Goal: Transaction & Acquisition: Purchase product/service

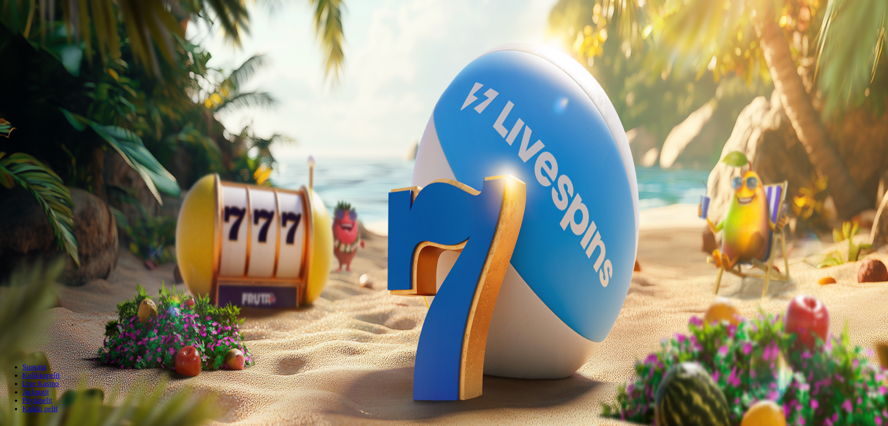
click at [70, 211] on input "***" at bounding box center [37, 215] width 66 height 9
type input "**"
click at [49, 239] on span "Talleta ja pelaa" at bounding box center [27, 242] width 41 height 7
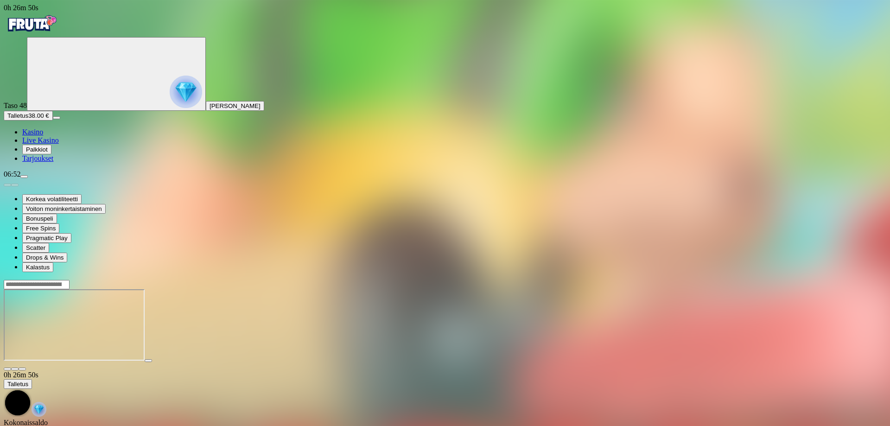
click at [24, 177] on span "menu icon" at bounding box center [24, 177] width 0 height 0
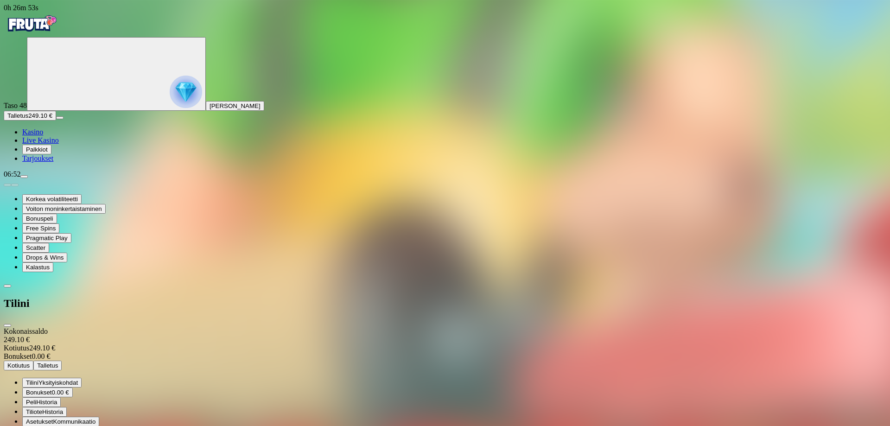
click at [30, 362] on span "Kotiutus" at bounding box center [18, 365] width 22 height 7
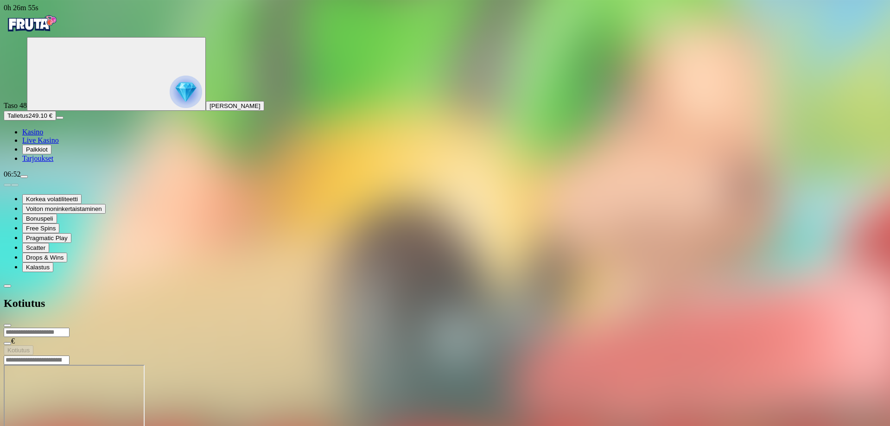
click at [70, 328] on input "number" at bounding box center [37, 332] width 66 height 9
type input "***"
click at [30, 347] on span "Kotiutus" at bounding box center [18, 350] width 22 height 7
click at [7, 325] on span "close icon" at bounding box center [7, 325] width 0 height 0
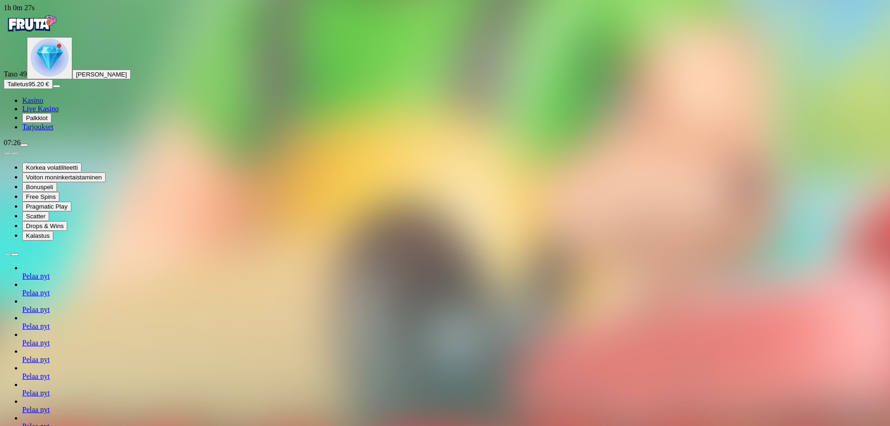
click at [48, 121] on span "Palkkiot" at bounding box center [37, 117] width 22 height 7
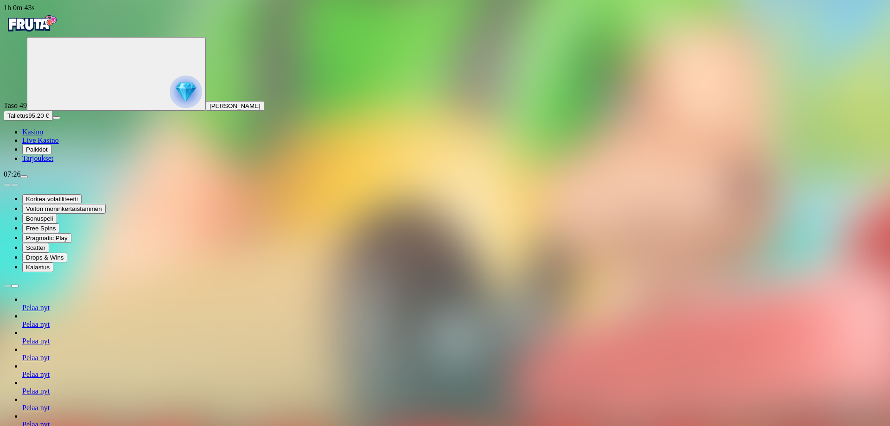
click at [24, 177] on span "menu icon" at bounding box center [24, 177] width 0 height 0
click at [48, 153] on span "Palkkiot" at bounding box center [37, 149] width 22 height 7
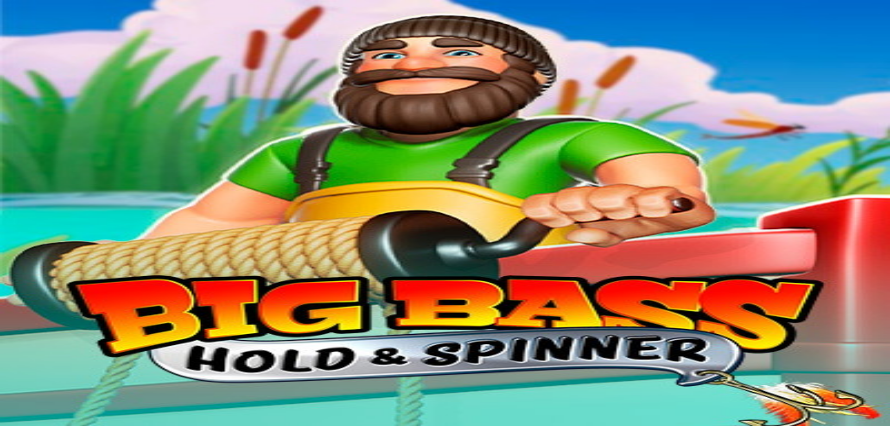
click at [7, 325] on span "close icon" at bounding box center [7, 325] width 0 height 0
click at [52, 163] on ul "Kasino Live Kasino Palkkiot Tarjoukset" at bounding box center [445, 145] width 882 height 35
click at [48, 153] on span "Palkkiot" at bounding box center [37, 149] width 22 height 7
click at [7, 325] on span "close icon" at bounding box center [7, 325] width 0 height 0
click at [28, 119] on span "Talletus" at bounding box center [17, 115] width 21 height 7
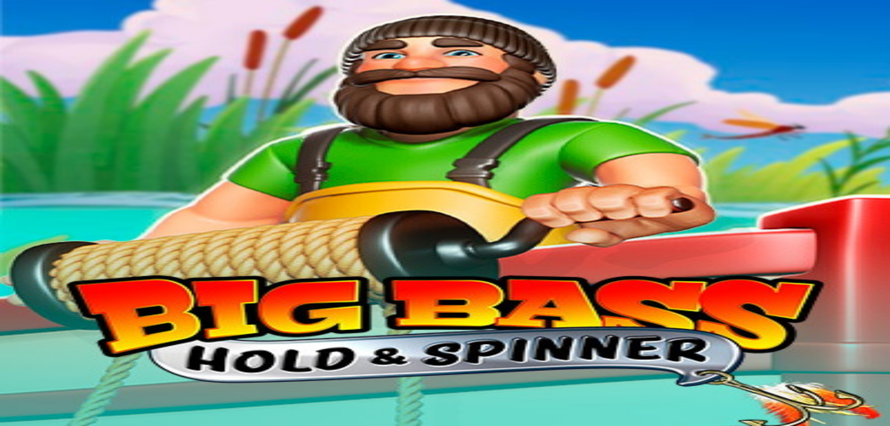
type input "**"
click at [24, 177] on span "menu icon" at bounding box center [24, 177] width 0 height 0
click at [69, 389] on span "Bonukset 0.00 €" at bounding box center [47, 392] width 43 height 7
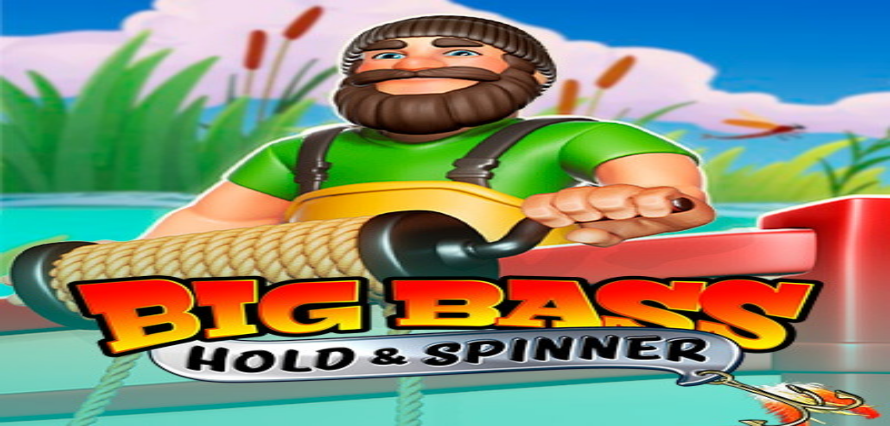
click at [7, 325] on span "close icon" at bounding box center [7, 325] width 0 height 0
click at [28, 119] on span "Talletus" at bounding box center [17, 115] width 21 height 7
drag, startPoint x: 132, startPoint y: 212, endPoint x: 108, endPoint y: 214, distance: 24.2
type input "***"
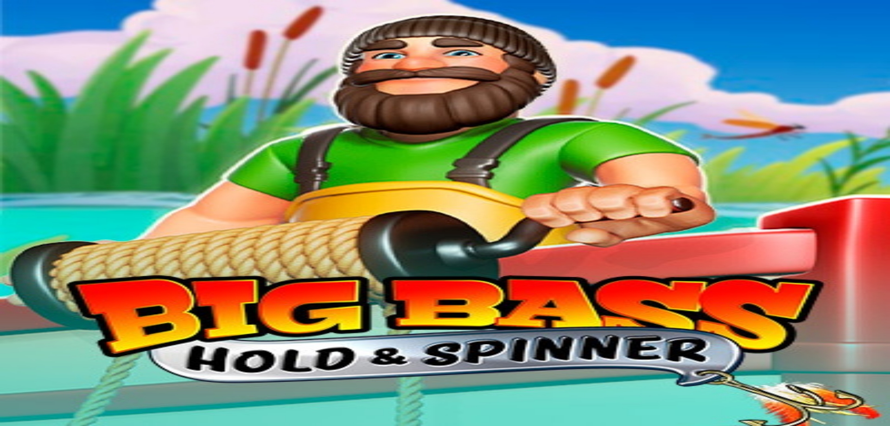
click at [22, 369] on span "fullscreen icon" at bounding box center [22, 369] width 0 height 0
click at [28, 119] on span "Talletus" at bounding box center [17, 115] width 21 height 7
type input "**"
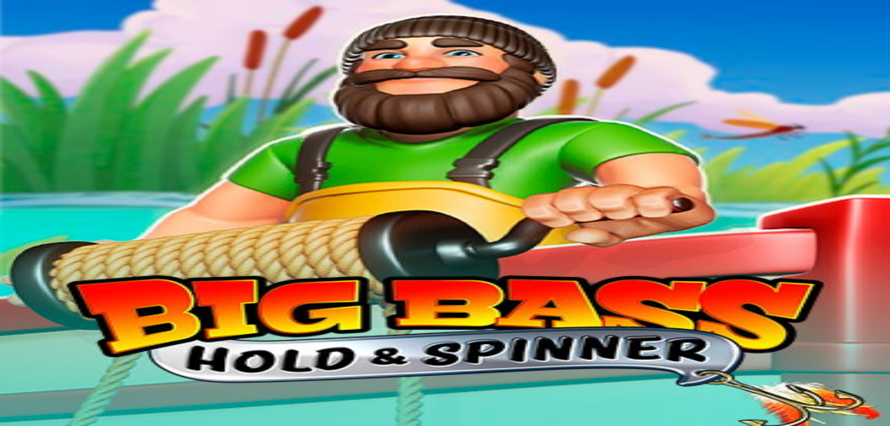
click at [609, 350] on div at bounding box center [445, 350] width 882 height 0
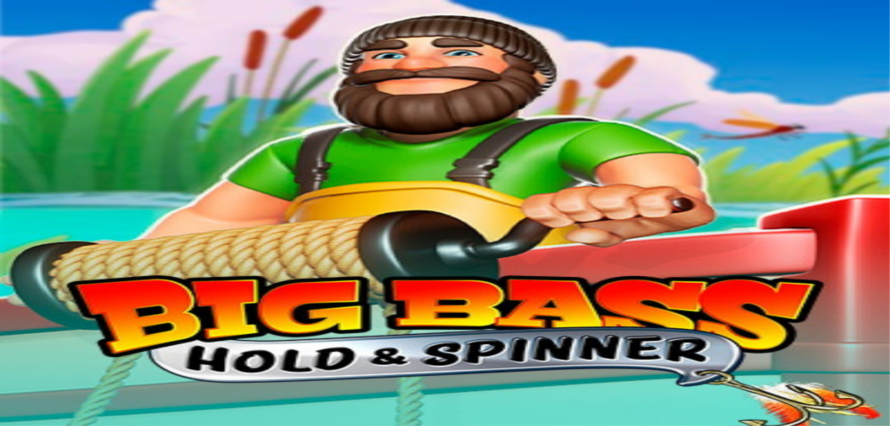
click at [28, 119] on span "Talletus" at bounding box center [17, 115] width 21 height 7
drag, startPoint x: 138, startPoint y: 215, endPoint x: 114, endPoint y: 213, distance: 23.7
type input "**"
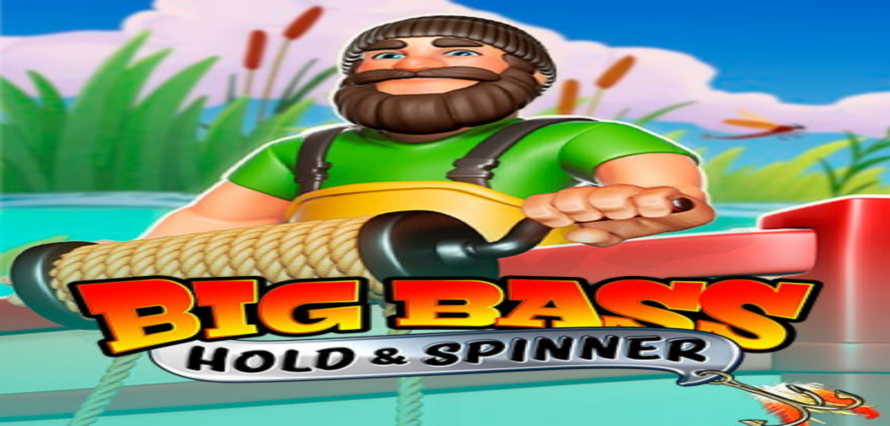
click at [22, 369] on span "fullscreen icon" at bounding box center [22, 369] width 0 height 0
click at [28, 119] on span "Talletus" at bounding box center [17, 115] width 21 height 7
drag, startPoint x: 138, startPoint y: 211, endPoint x: 109, endPoint y: 215, distance: 29.4
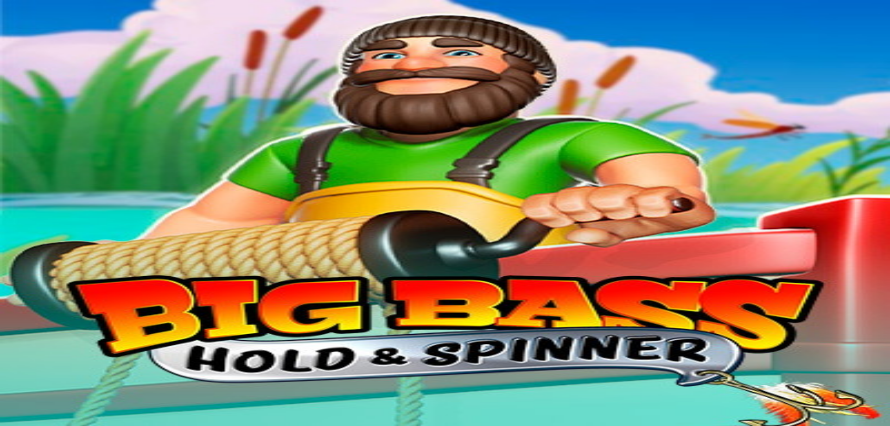
type input "***"
click at [28, 88] on span "Talletus" at bounding box center [17, 84] width 21 height 7
drag, startPoint x: 113, startPoint y: 216, endPoint x: 93, endPoint y: 216, distance: 19.9
click at [93, 216] on div "1h 55m 56s Taso 50 Harri Niklas Simolin Talletus 92.20 € Kasino Live Kasino Pal…" at bounding box center [445, 421] width 882 height 834
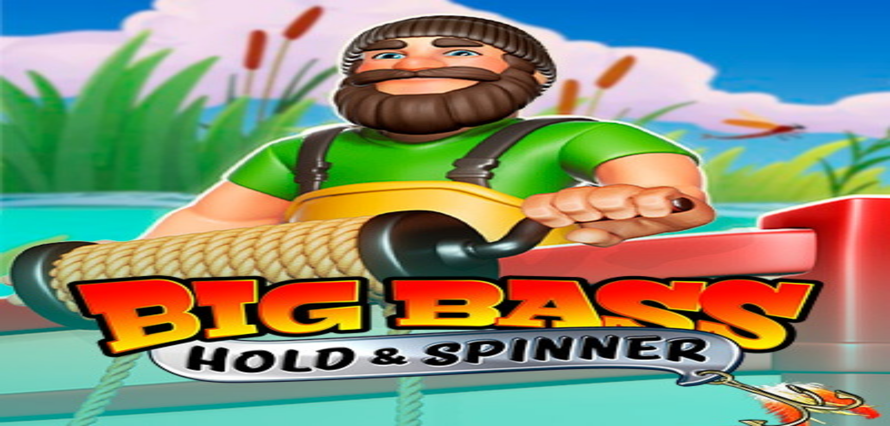
type input "***"
click at [48, 121] on span "Palkkiot" at bounding box center [37, 117] width 22 height 7
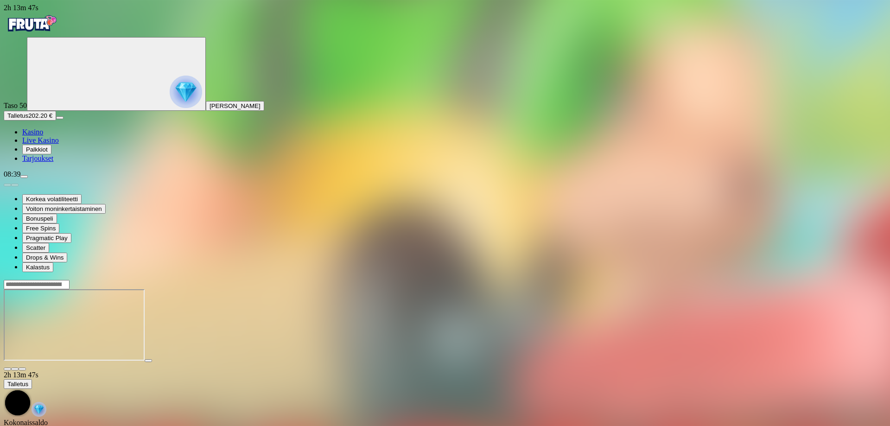
click at [26, 368] on button "button" at bounding box center [22, 369] width 7 height 3
click at [28, 119] on span "Talletus" at bounding box center [17, 115] width 21 height 7
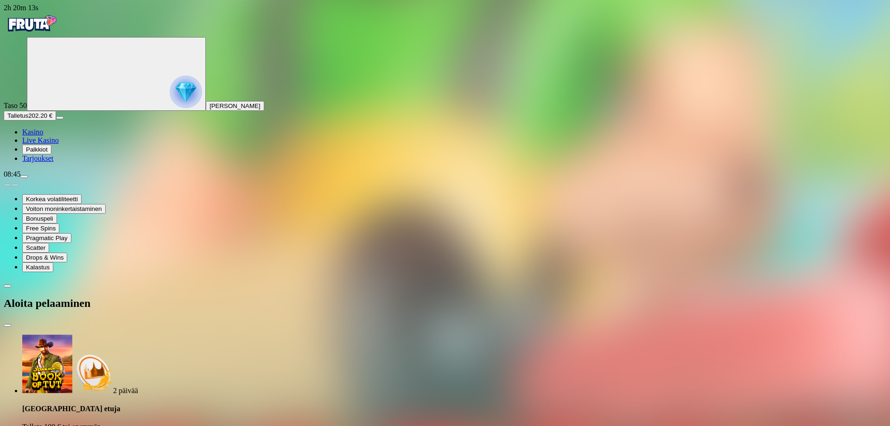
type input "**"
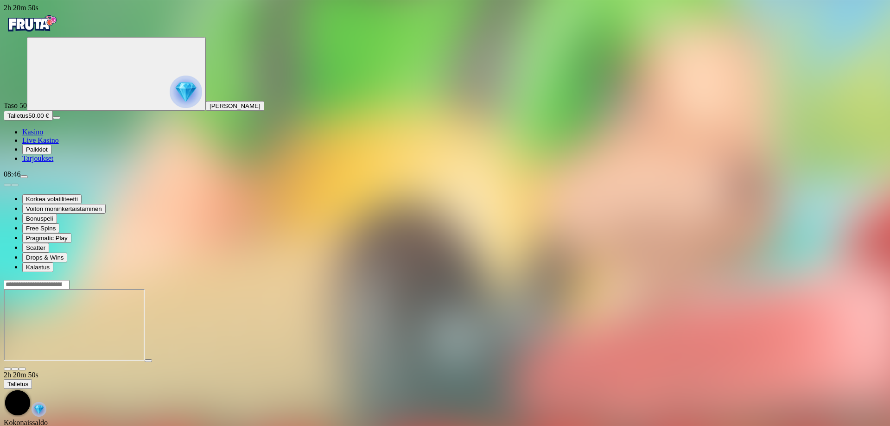
click at [24, 177] on span "menu icon" at bounding box center [24, 177] width 0 height 0
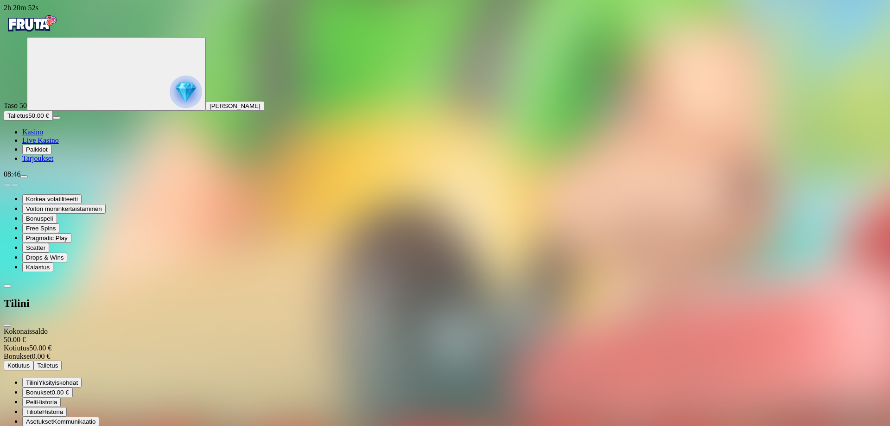
click at [73, 387] on button "Bonukset 0.00 €" at bounding box center [47, 392] width 51 height 10
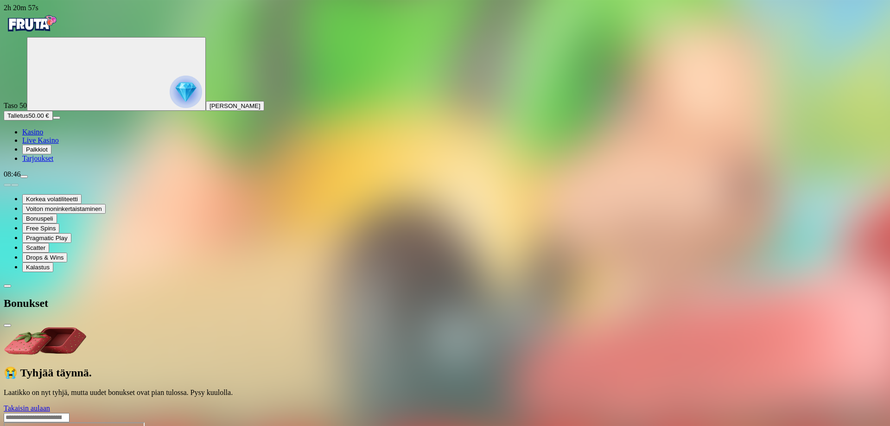
click at [7, 325] on span "close icon" at bounding box center [7, 325] width 0 height 0
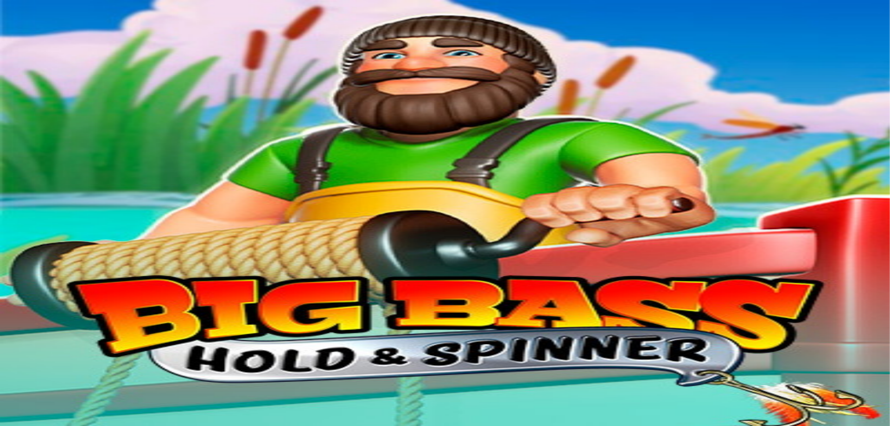
click at [24, 177] on span "menu icon" at bounding box center [24, 177] width 0 height 0
click at [7, 286] on span "chevron-left icon" at bounding box center [7, 286] width 0 height 0
drag, startPoint x: 179, startPoint y: 90, endPoint x: 101, endPoint y: 89, distance: 77.4
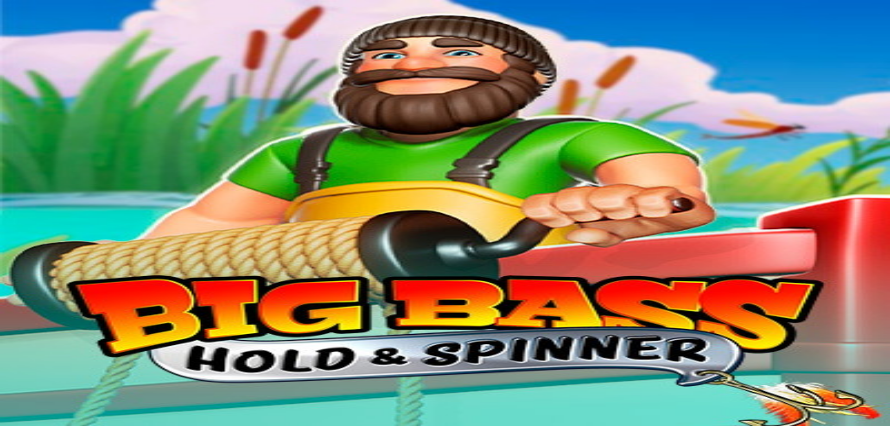
click at [101, 89] on div "2h 31m 31s Taso 50 [PERSON_NAME] Talletus 0.00 € Kasino Live Kasino Palkkiot Ta…" at bounding box center [445, 202] width 882 height 396
click at [180, 335] on div "Tuntuuko että pelaaminen on liiankin hauskaa ja sinun on vaikea lopettaa? Saata…" at bounding box center [445, 367] width 882 height 65
drag, startPoint x: 178, startPoint y: 93, endPoint x: 108, endPoint y: 93, distance: 69.1
click at [108, 335] on div "Tuntuuko että pelaaminen on liiankin hauskaa ja sinun on vaikea lopettaa? Saata…" at bounding box center [445, 367] width 882 height 65
copy link "[EMAIL_ADDRESS][DOMAIN_NAME]"
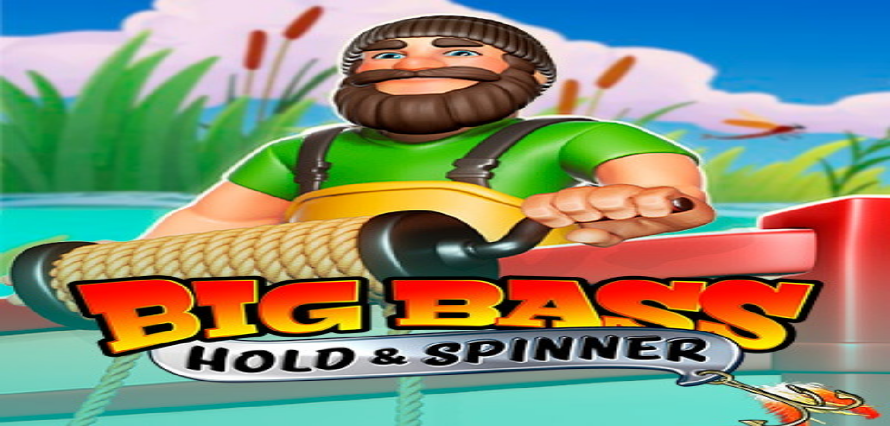
click at [7, 325] on span "close icon" at bounding box center [7, 325] width 0 height 0
click at [24, 177] on span "menu icon" at bounding box center [24, 177] width 0 height 0
